Goal: Task Accomplishment & Management: Use online tool/utility

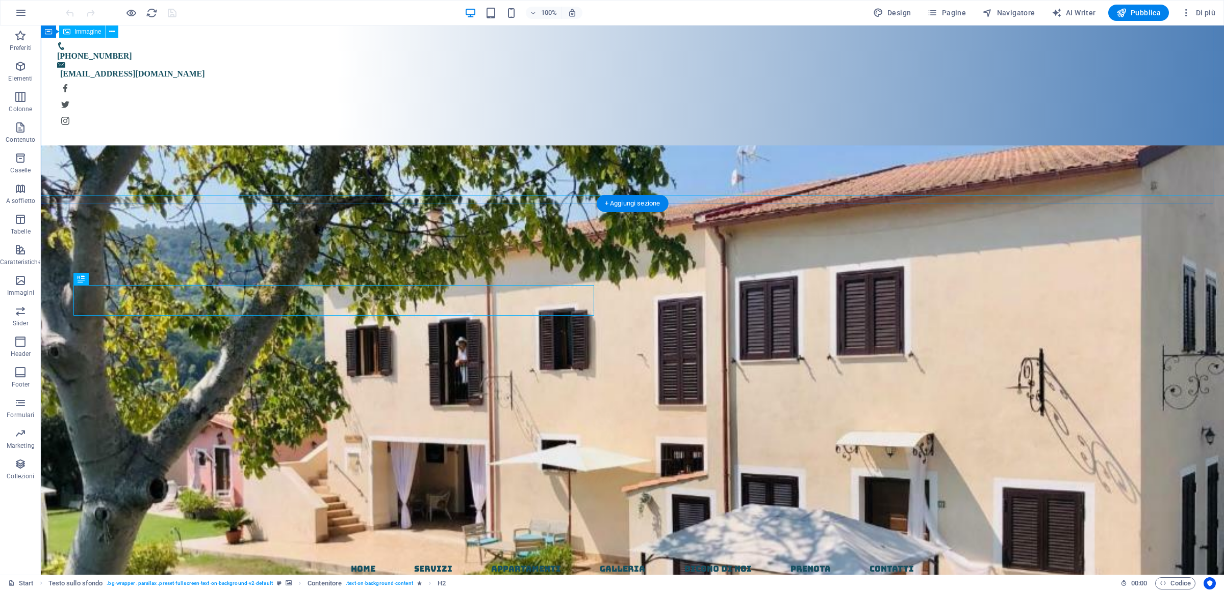
scroll to position [416, 0]
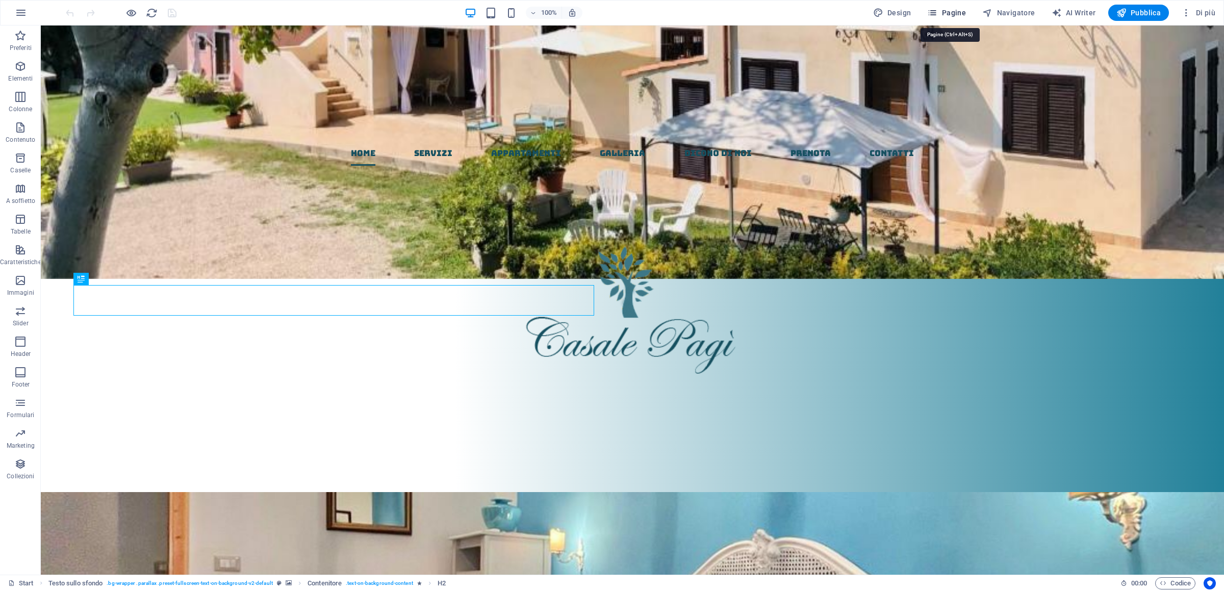
click at [944, 13] on span "Pagine" at bounding box center [946, 13] width 39 height 10
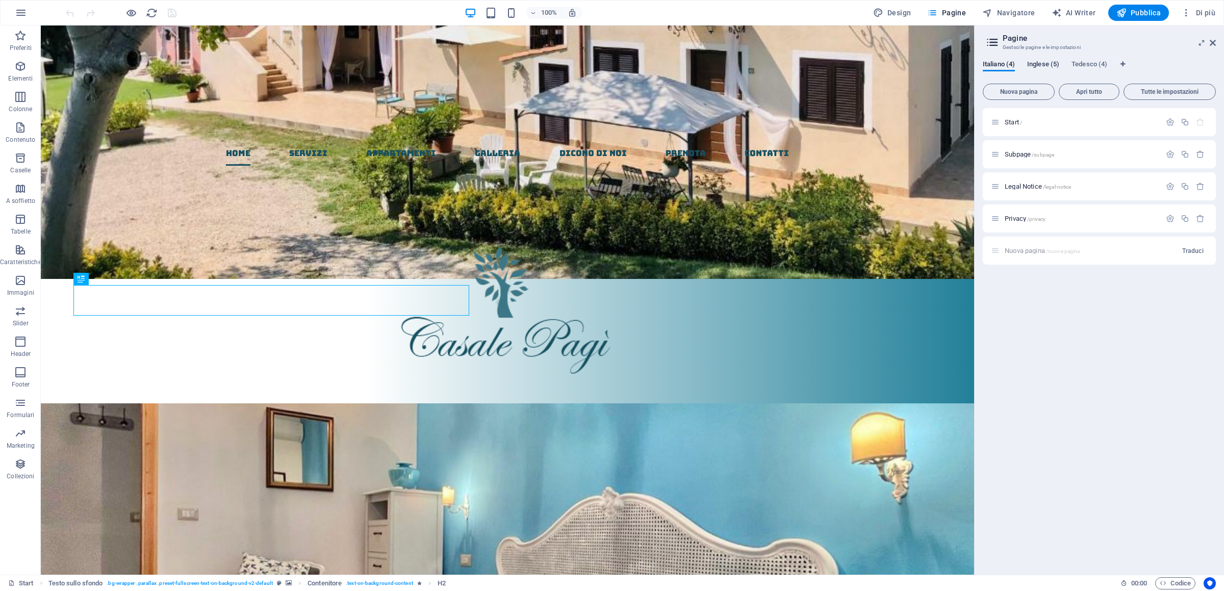
click at [1045, 63] on span "Inglese (5)" at bounding box center [1043, 65] width 32 height 14
click at [1047, 365] on div "Start / Subpage /subpage Legal Notice /legal-notice Privacy /privacy Nuova pagi…" at bounding box center [1099, 337] width 233 height 459
click at [1030, 122] on p "Start /" at bounding box center [1081, 122] width 153 height 7
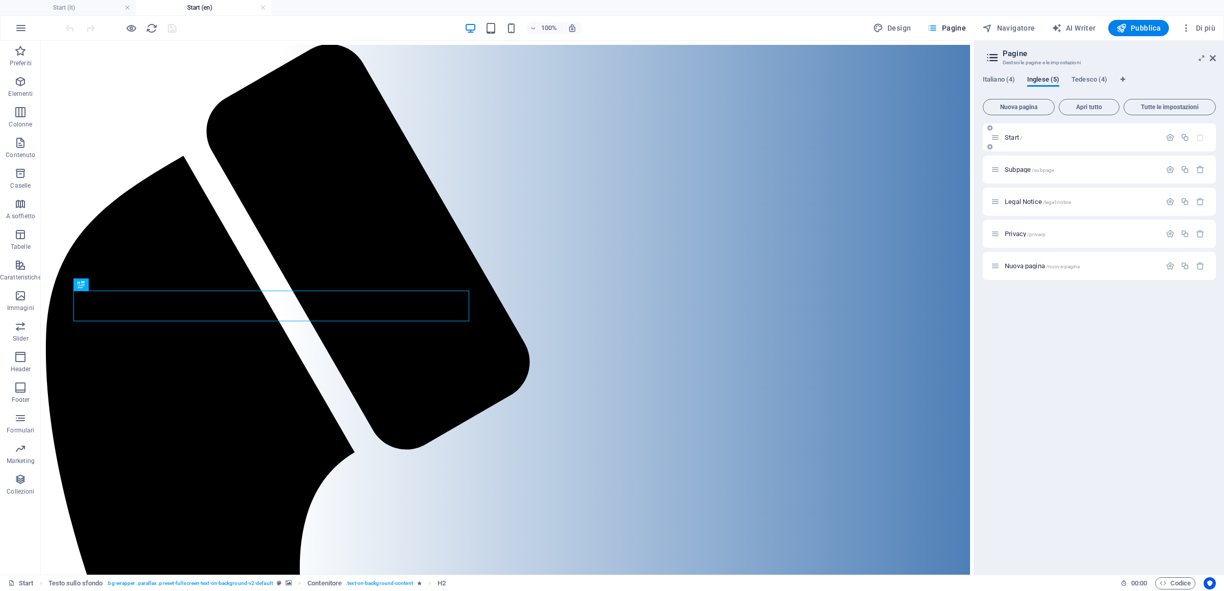
scroll to position [425, 0]
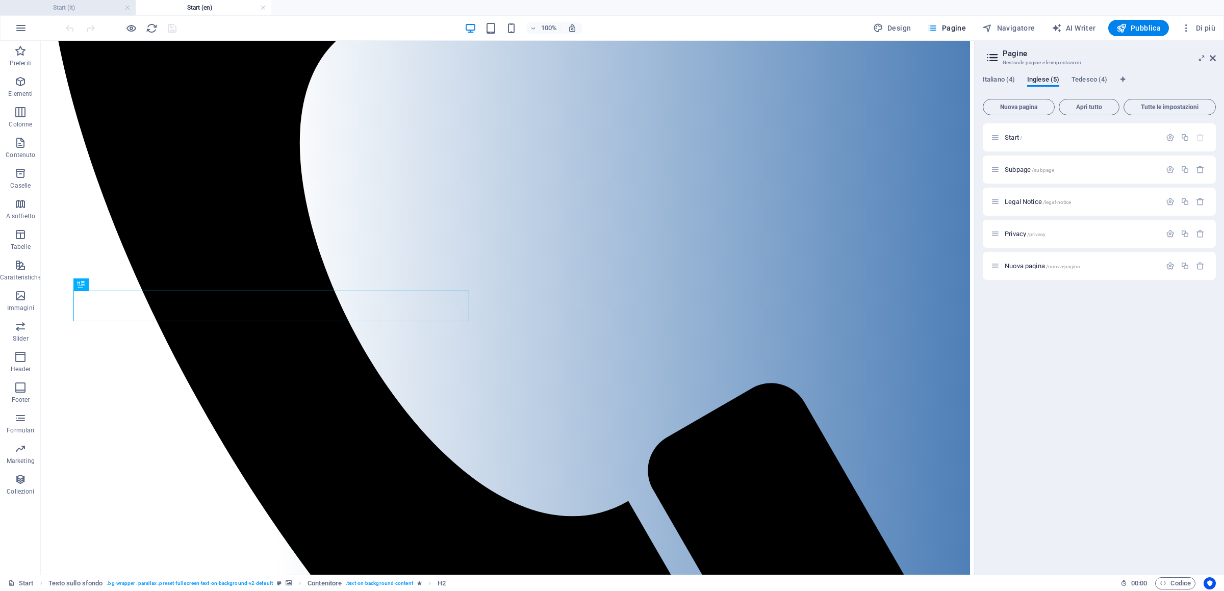
click at [79, 8] on h4 "Start (it)" at bounding box center [68, 7] width 136 height 11
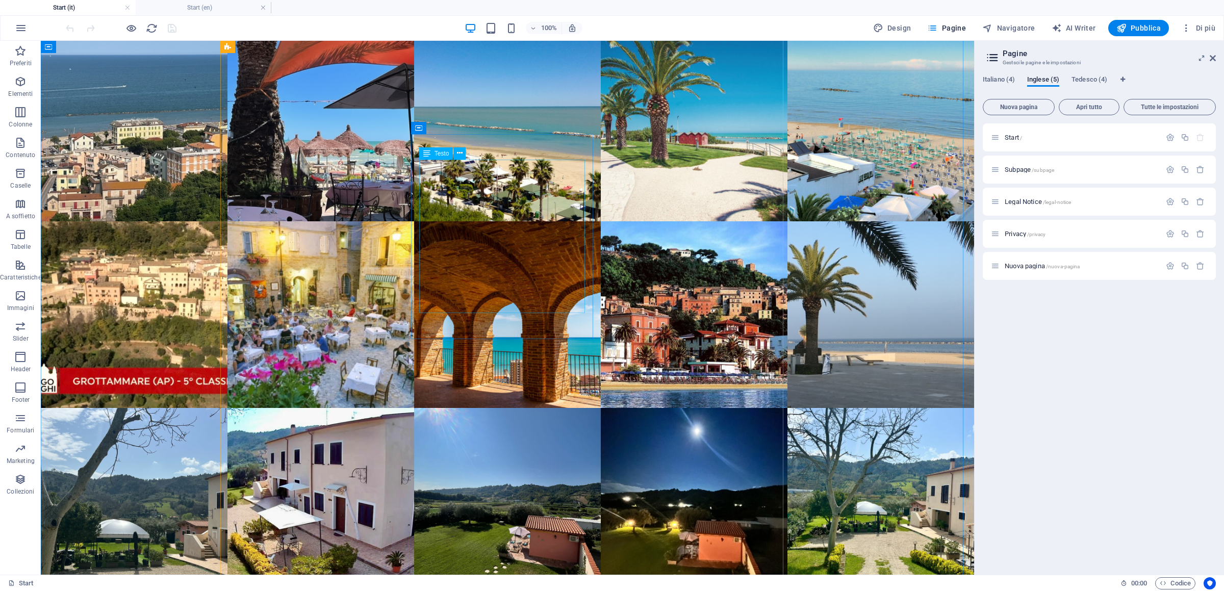
scroll to position [5874, 0]
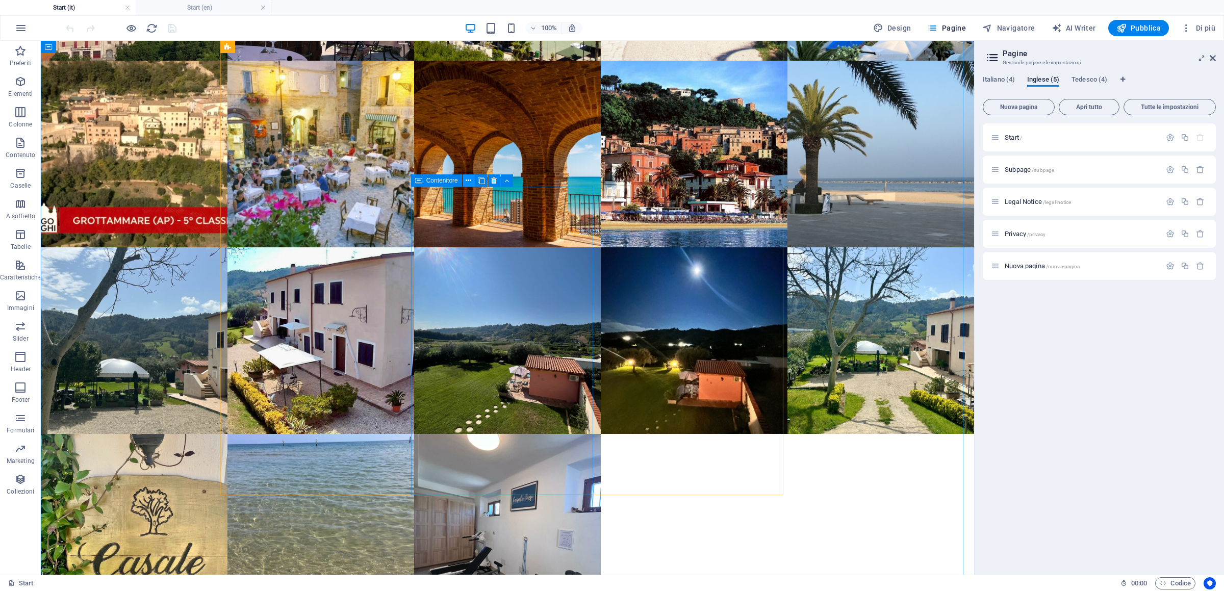
click at [469, 183] on icon at bounding box center [469, 180] width 6 height 11
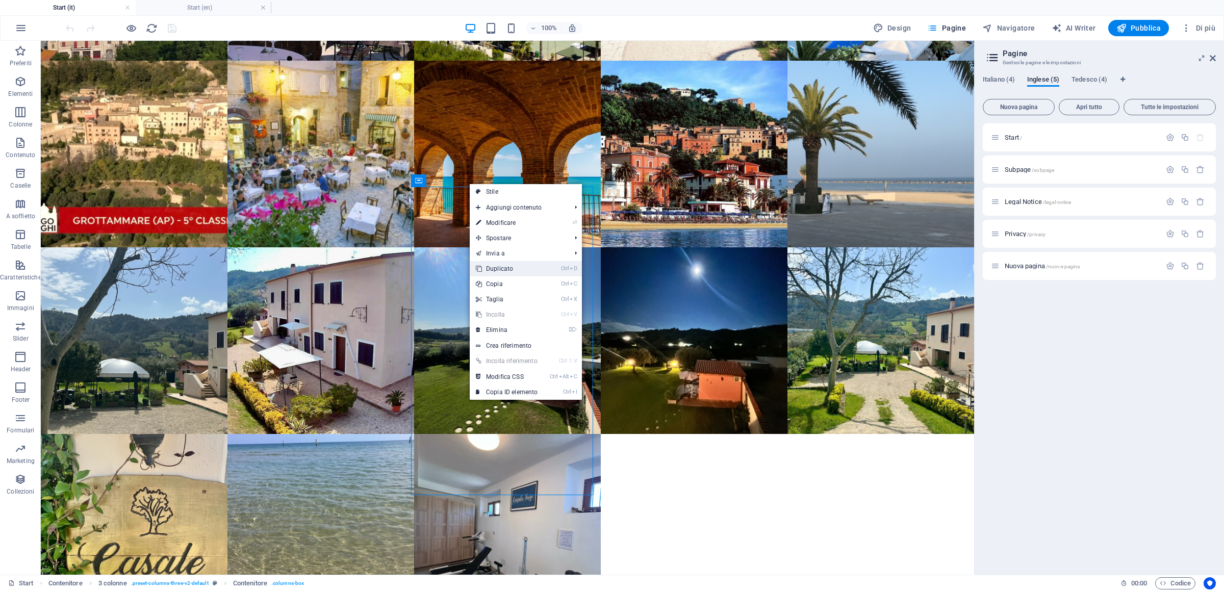
click at [507, 268] on link "Ctrl D Duplicato" at bounding box center [507, 268] width 74 height 15
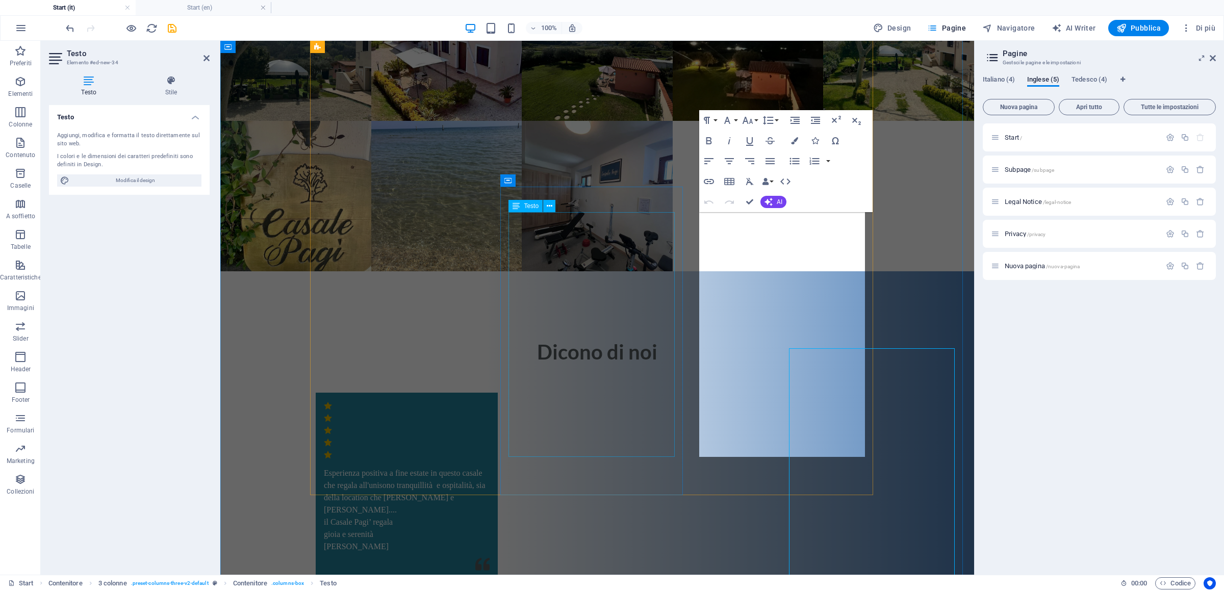
scroll to position [5738, 0]
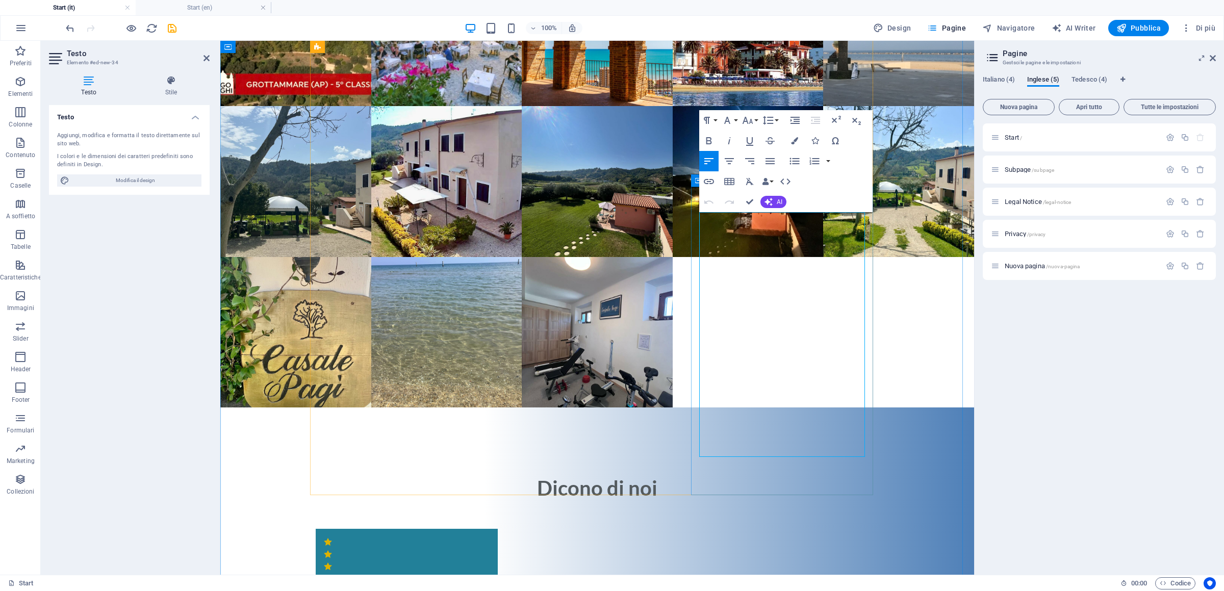
drag, startPoint x: 699, startPoint y: 221, endPoint x: 737, endPoint y: 222, distance: 37.3
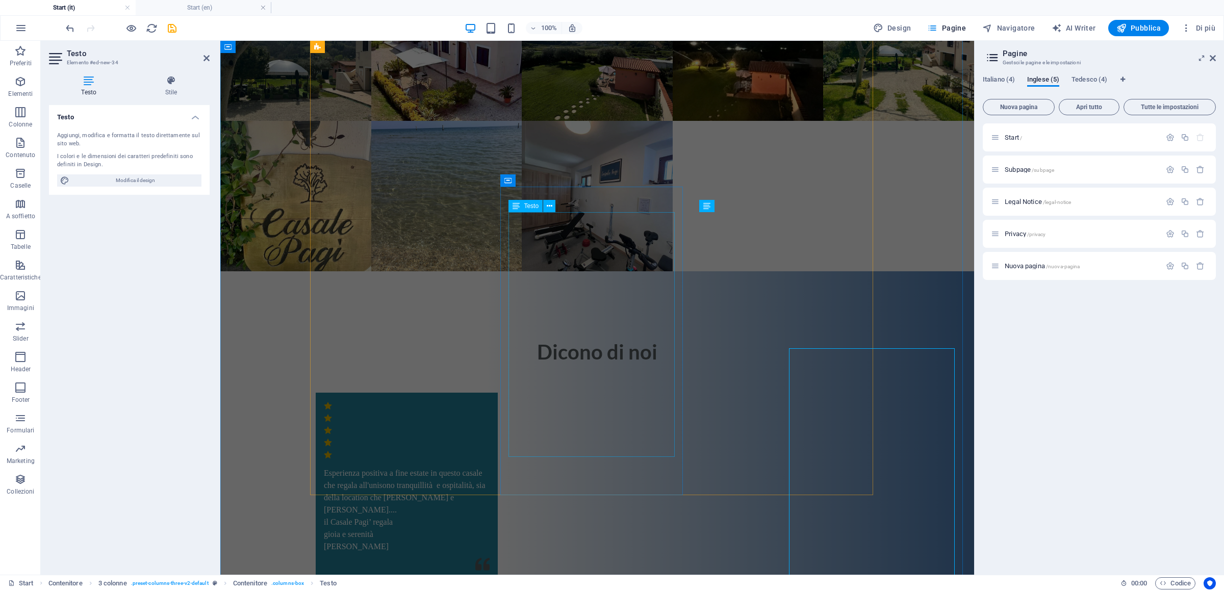
scroll to position [5738, 0]
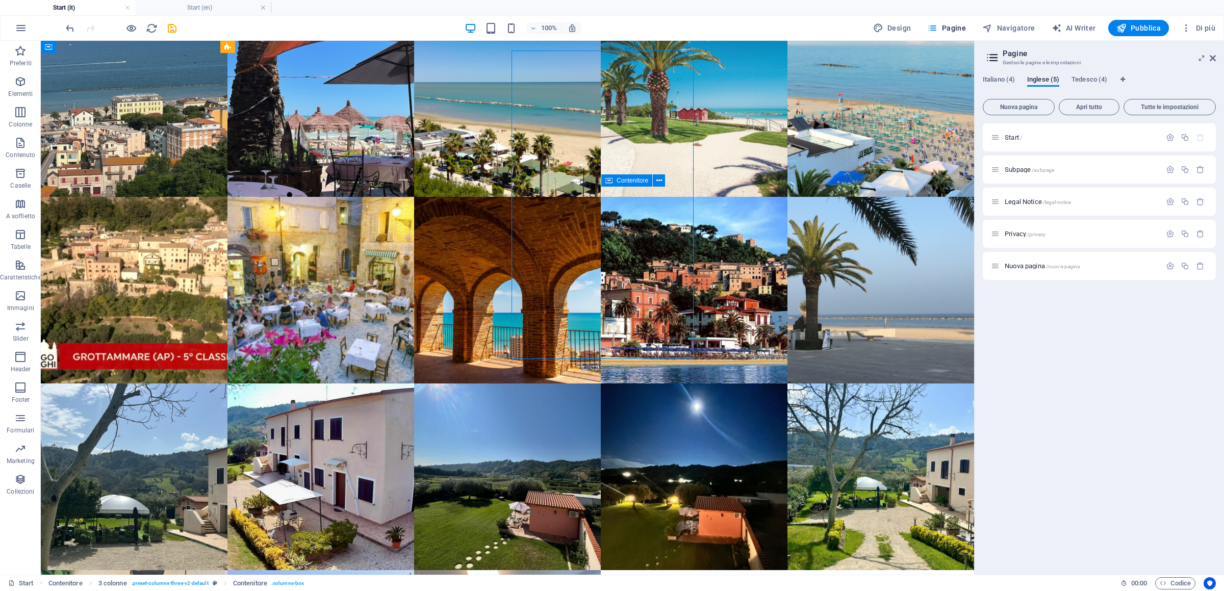
scroll to position [5874, 0]
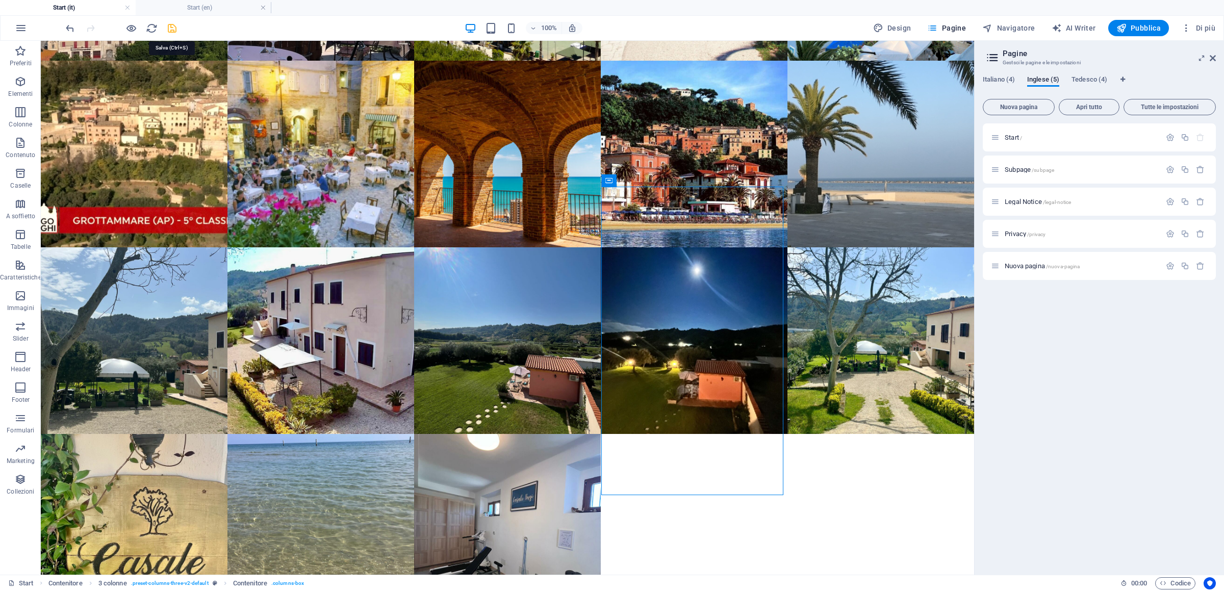
click at [170, 31] on icon "save" at bounding box center [172, 28] width 12 height 12
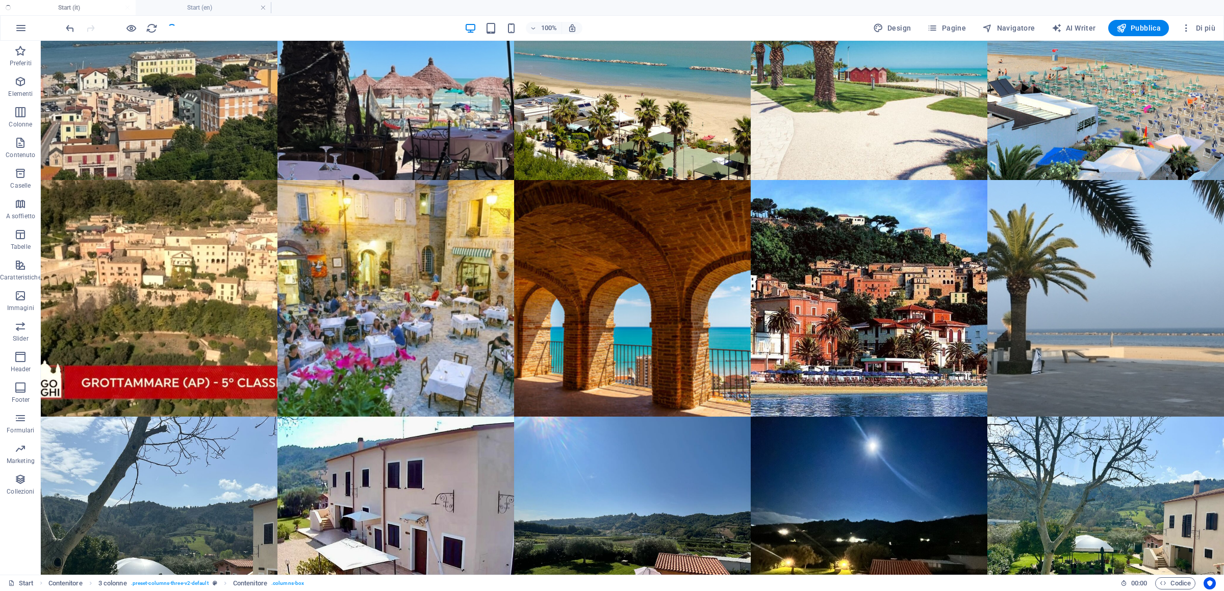
scroll to position [6138, 0]
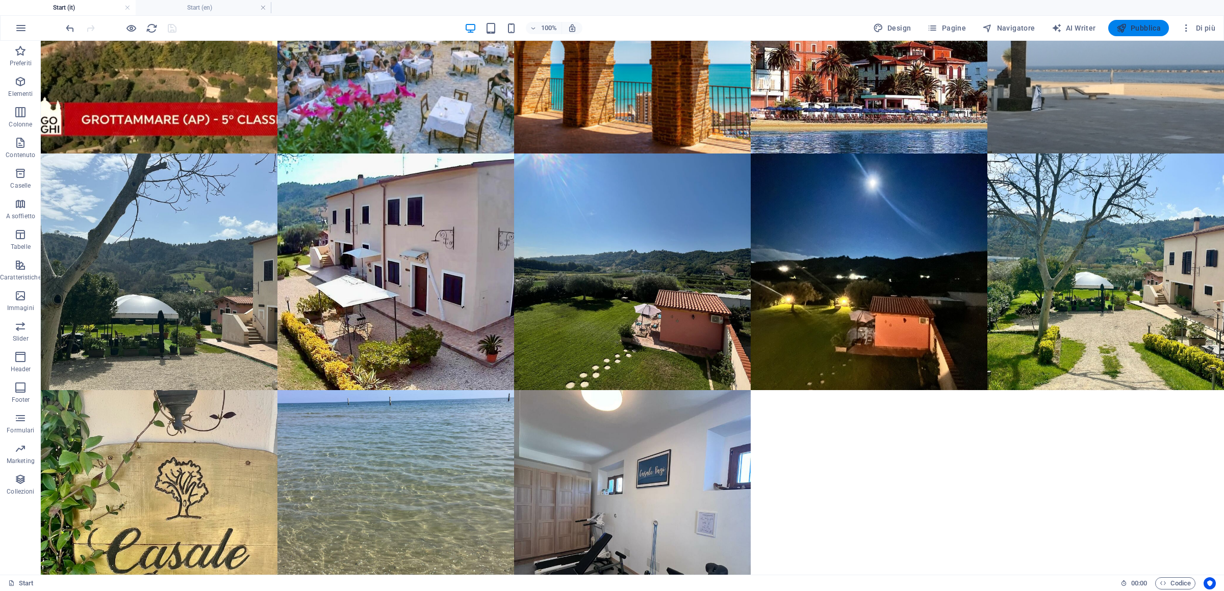
click at [1138, 28] on span "Pubblica" at bounding box center [1139, 28] width 45 height 10
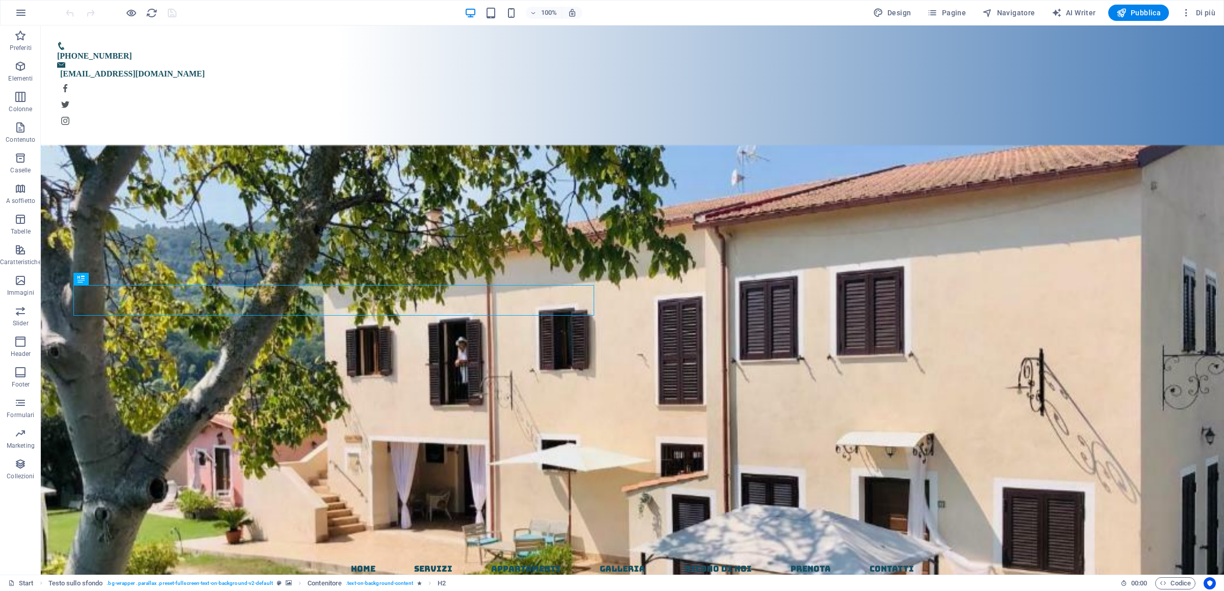
scroll to position [416, 0]
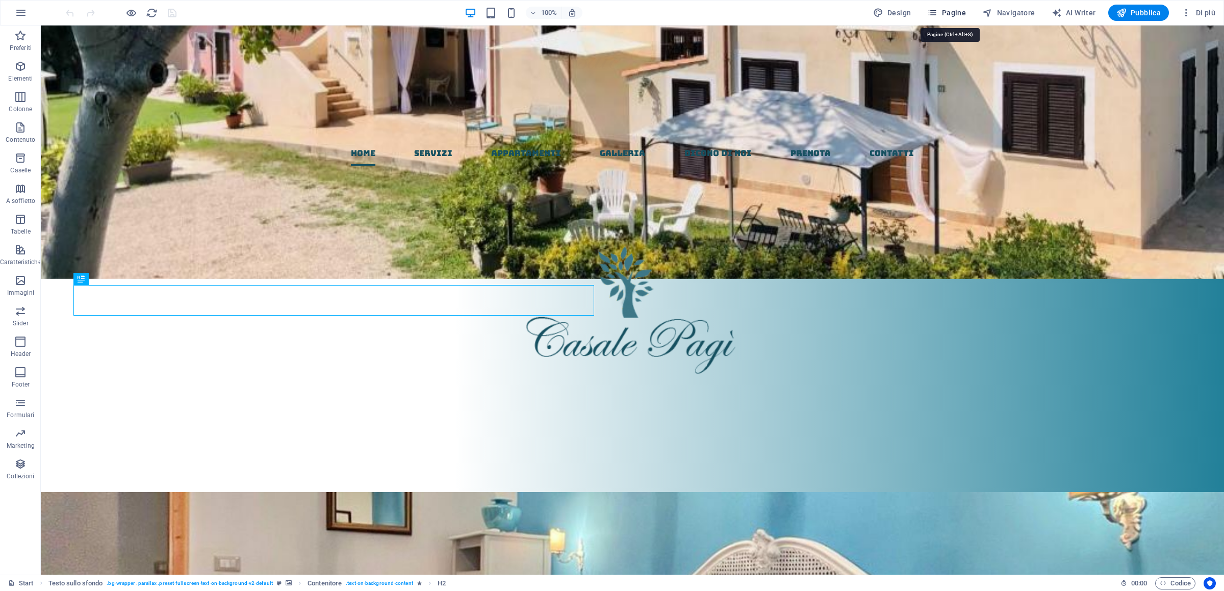
click at [954, 13] on span "Pagine" at bounding box center [946, 13] width 39 height 10
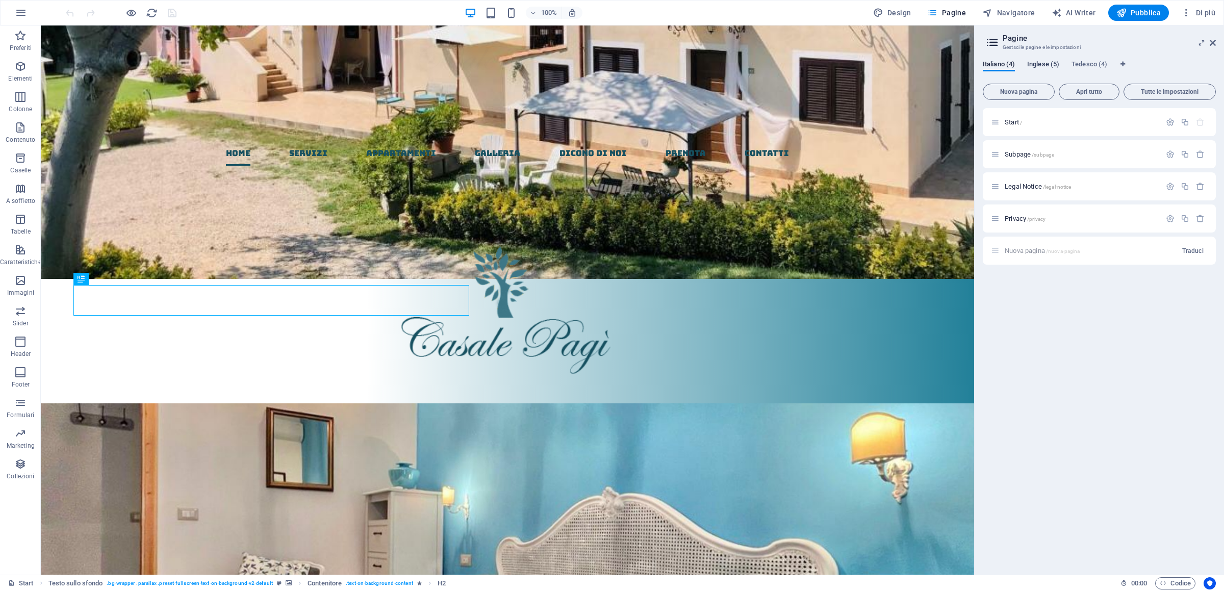
click at [1040, 69] on span "Inglese (5)" at bounding box center [1043, 65] width 32 height 14
click at [1027, 121] on p "Start /" at bounding box center [1081, 122] width 153 height 7
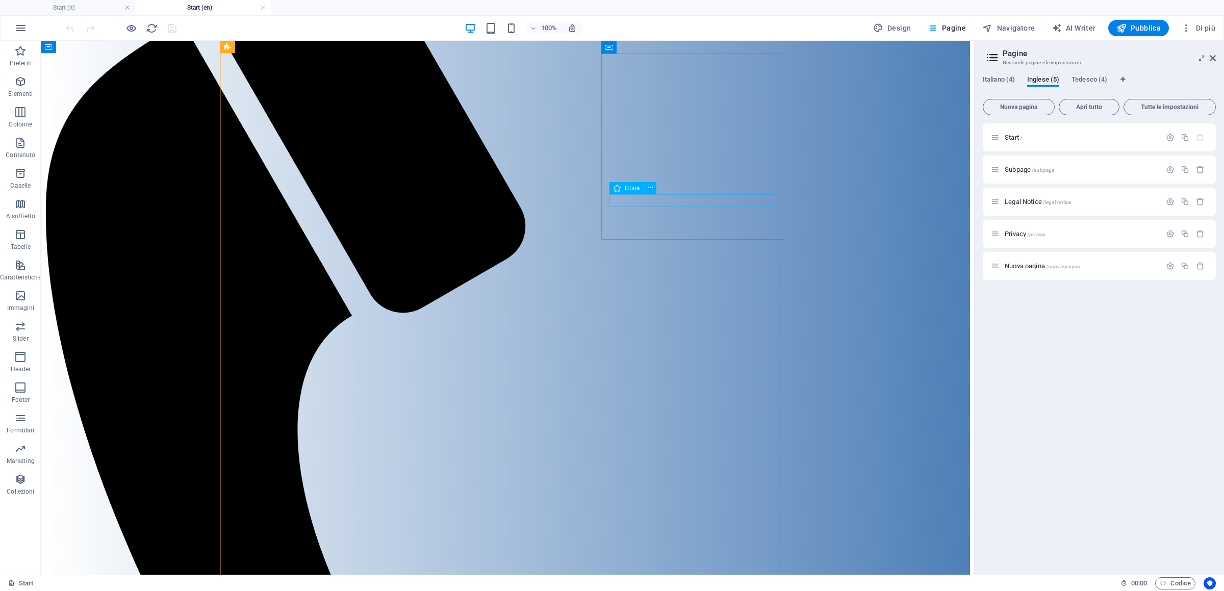
scroll to position [5889, 0]
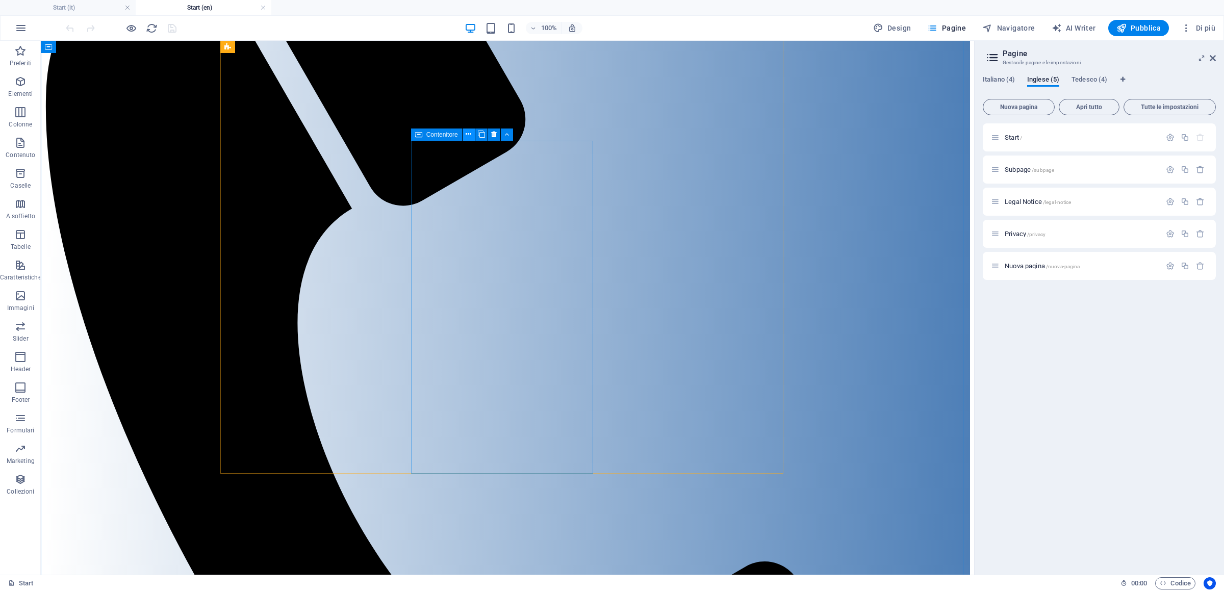
click at [468, 133] on icon at bounding box center [469, 134] width 6 height 11
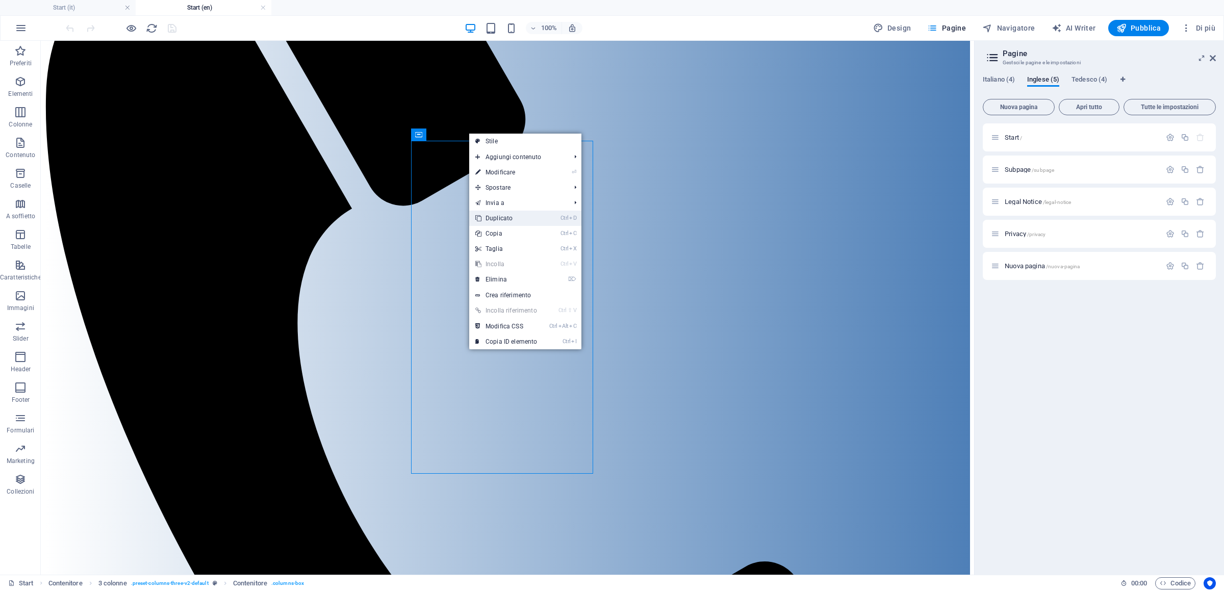
click at [501, 219] on link "Ctrl D Duplicato" at bounding box center [506, 218] width 74 height 15
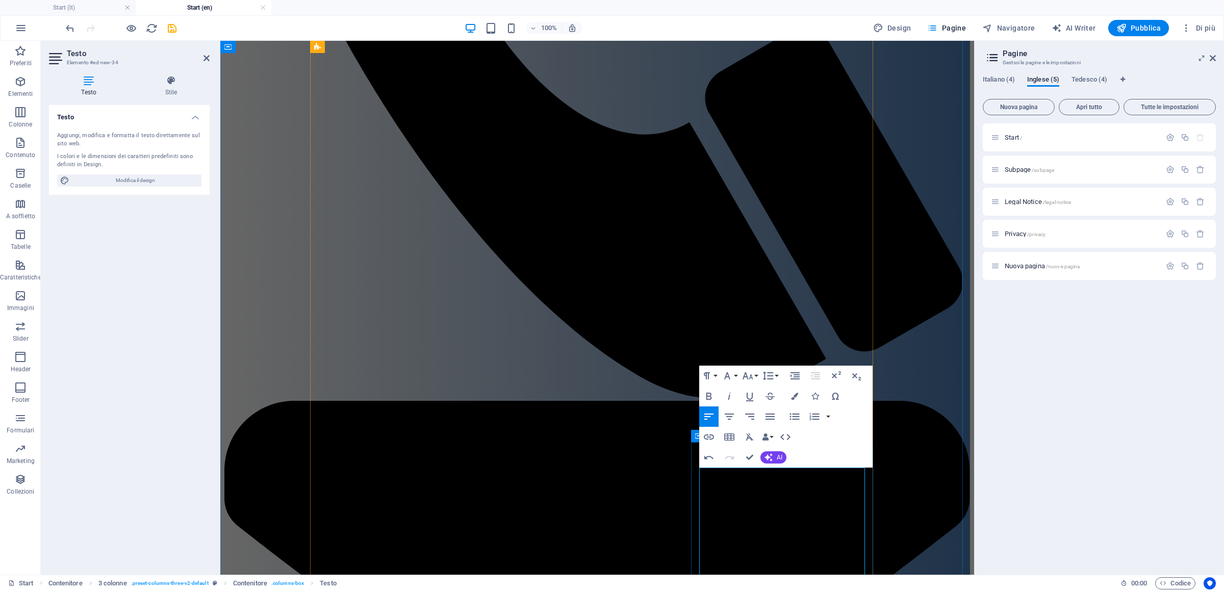
scroll to position [4493, 4]
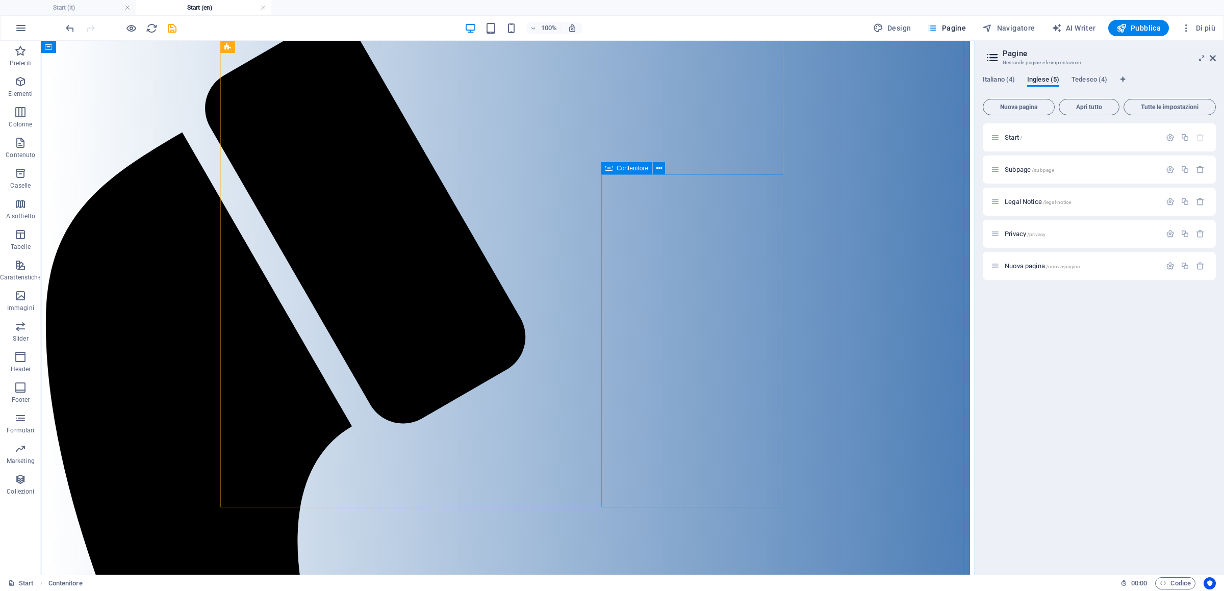
scroll to position [5908, 0]
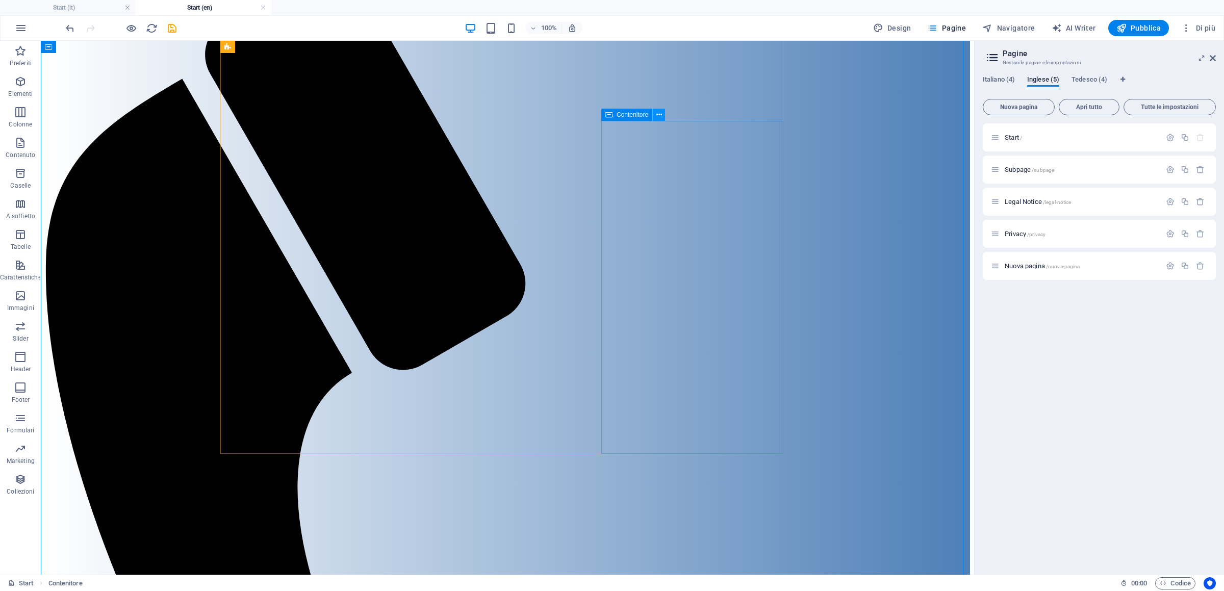
click at [661, 115] on icon at bounding box center [660, 115] width 6 height 11
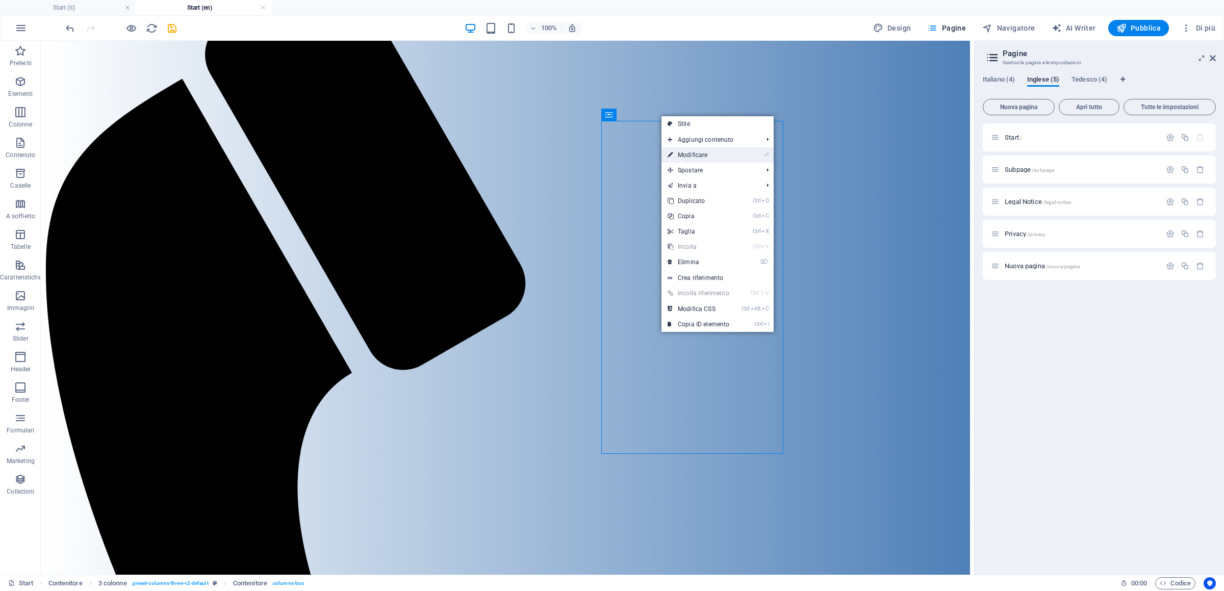
click at [672, 157] on icon at bounding box center [670, 154] width 5 height 15
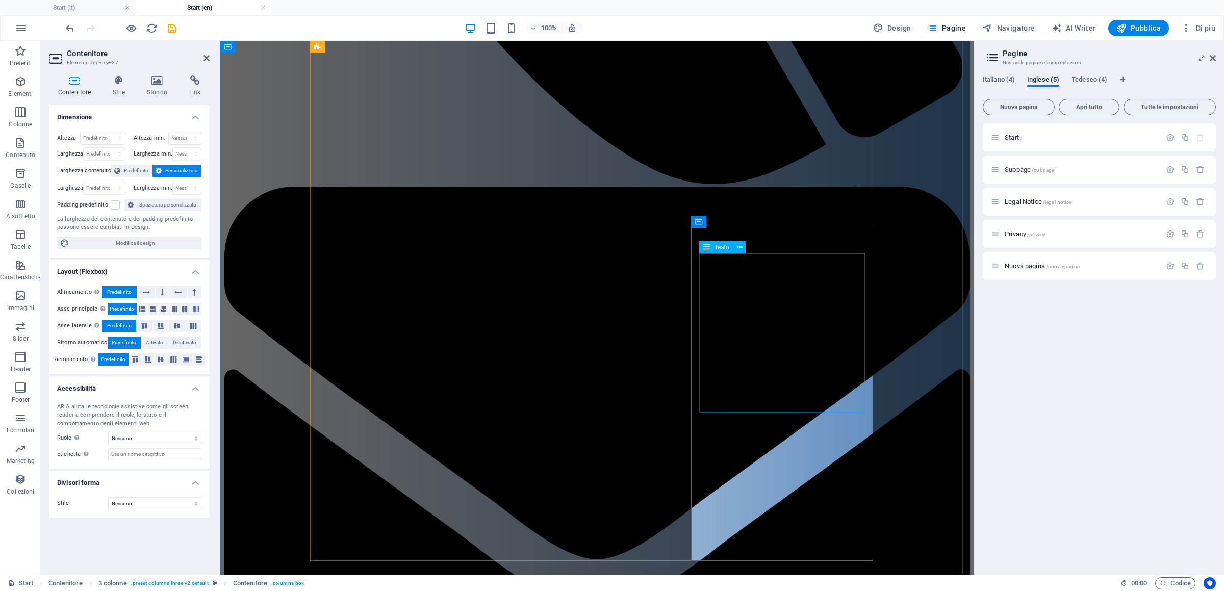
scroll to position [5694, 0]
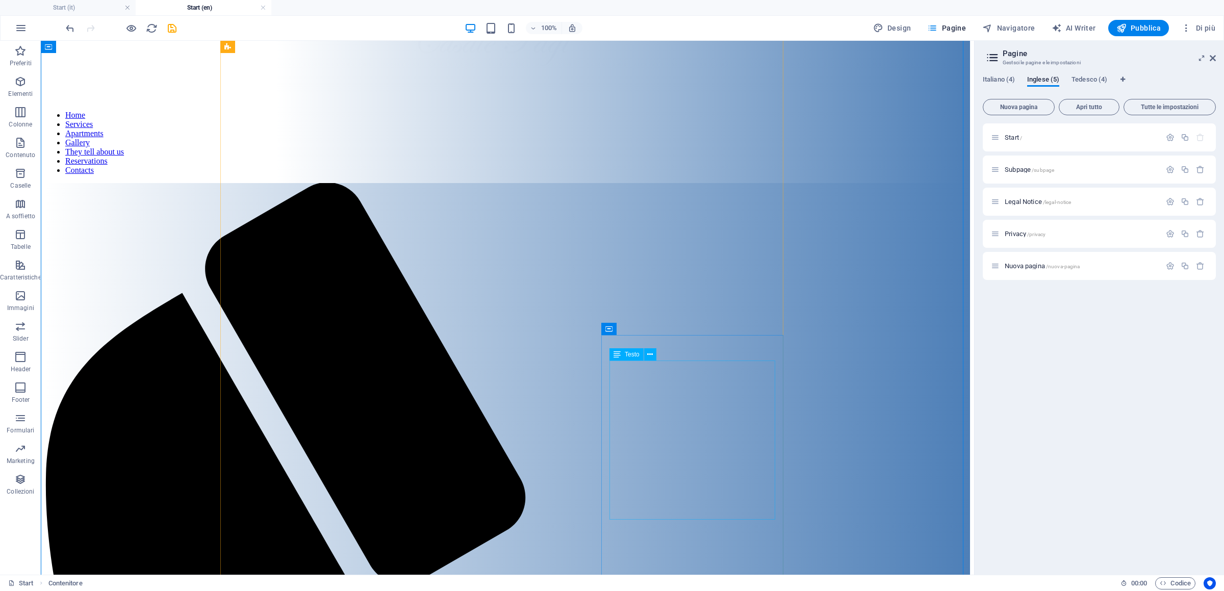
scroll to position [5908, 0]
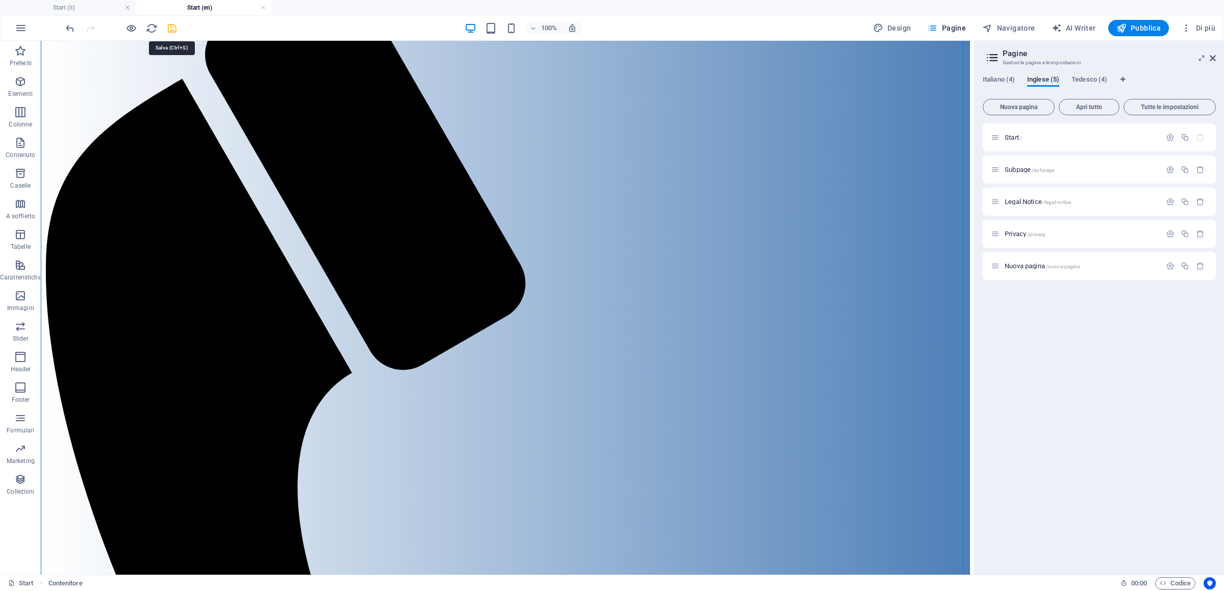
click at [173, 31] on icon "save" at bounding box center [172, 28] width 12 height 12
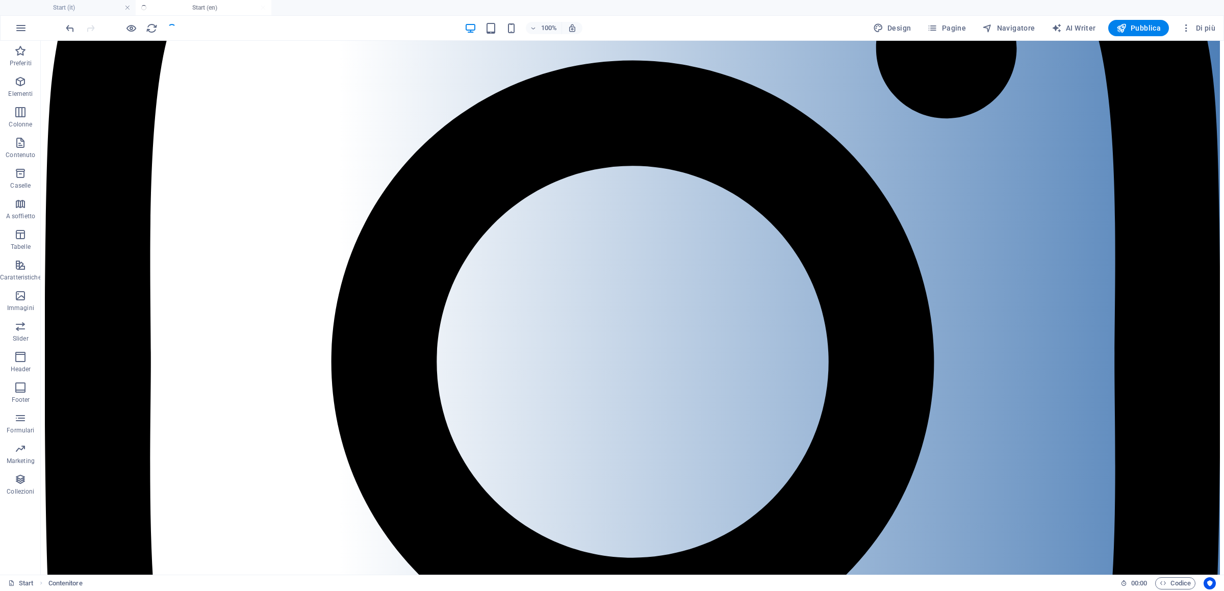
scroll to position [6184, 0]
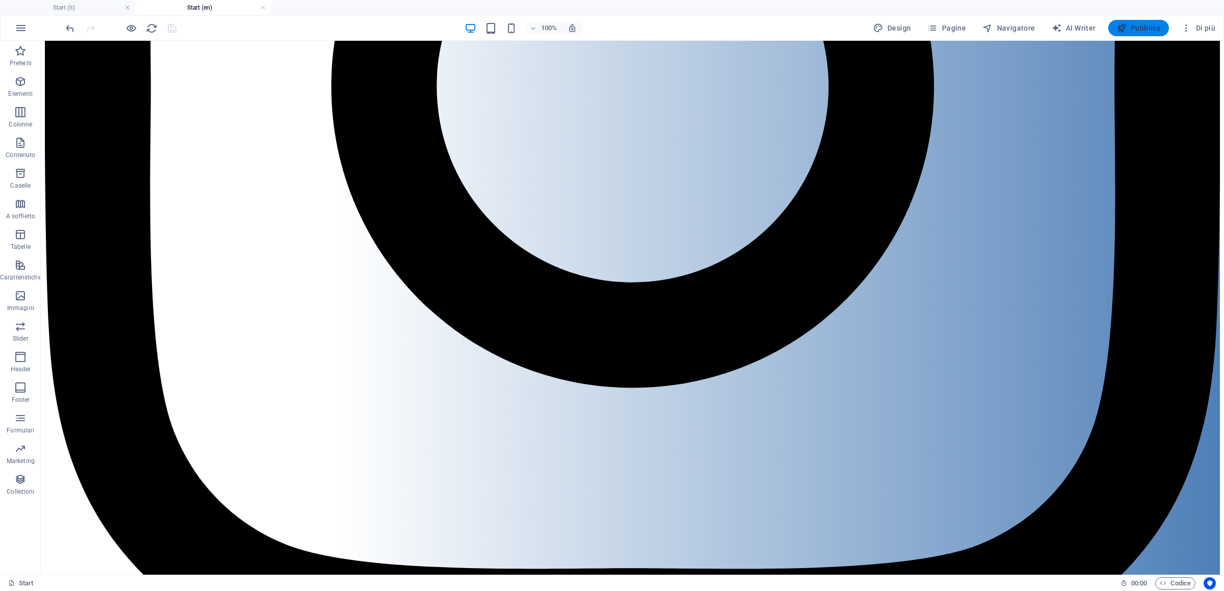
click at [1147, 32] on span "Pubblica" at bounding box center [1139, 28] width 45 height 10
